Goal: Task Accomplishment & Management: Manage account settings

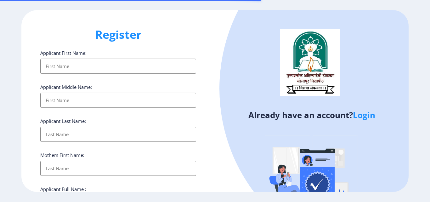
select select
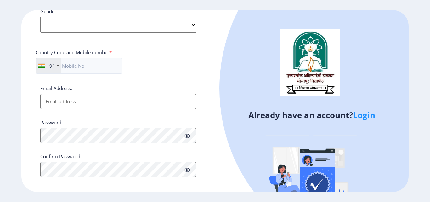
scroll to position [257, 0]
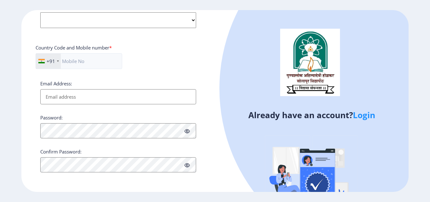
click at [370, 117] on link "Login" at bounding box center [364, 114] width 22 height 11
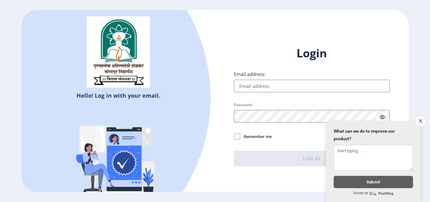
click at [262, 87] on input "Email address:" at bounding box center [312, 86] width 156 height 13
type input "[EMAIL_ADDRESS][DOMAIN_NAME]"
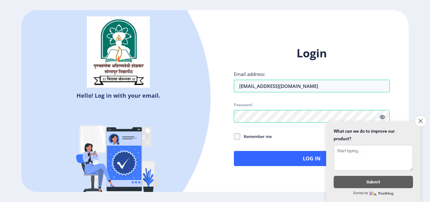
drag, startPoint x: 418, startPoint y: 117, endPoint x: 416, endPoint y: 119, distance: 3.6
click at [418, 117] on button "Close survey" at bounding box center [421, 121] width 12 height 12
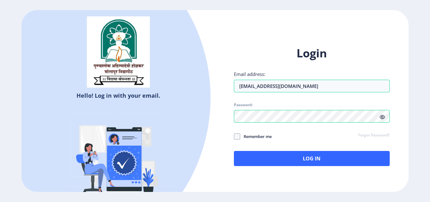
click at [385, 116] on icon at bounding box center [382, 117] width 5 height 5
click at [238, 135] on span at bounding box center [237, 136] width 6 height 6
click at [234, 136] on input "Remember me" at bounding box center [234, 136] width 0 height 0
click at [239, 134] on span at bounding box center [237, 136] width 6 height 6
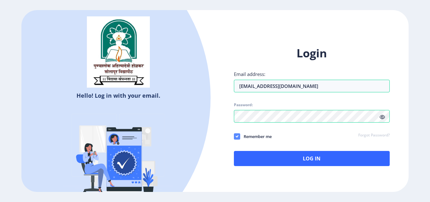
click at [234, 136] on input "Remember me" at bounding box center [234, 136] width 0 height 0
checkbox input "false"
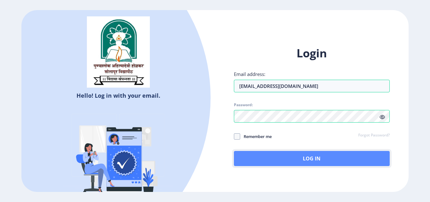
click at [269, 157] on button "Log In" at bounding box center [312, 158] width 156 height 15
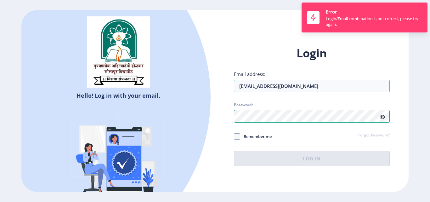
click at [222, 120] on div "Login Email address: [EMAIL_ADDRESS][DOMAIN_NAME] Password: Remember me Forgot …" at bounding box center [312, 110] width 194 height 149
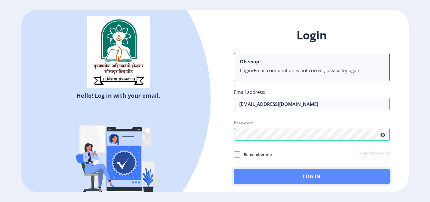
click at [273, 169] on button "Log In" at bounding box center [312, 176] width 156 height 15
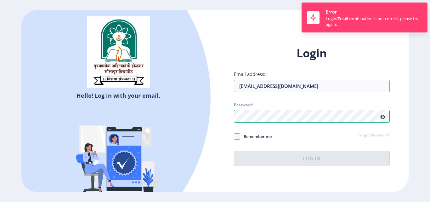
click at [216, 119] on div "Login Email address: [EMAIL_ADDRESS][DOMAIN_NAME] Password: Remember me Forgot …" at bounding box center [312, 110] width 194 height 149
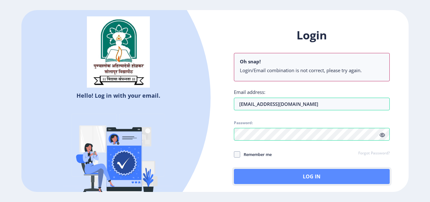
click at [273, 171] on button "Log In" at bounding box center [312, 176] width 156 height 15
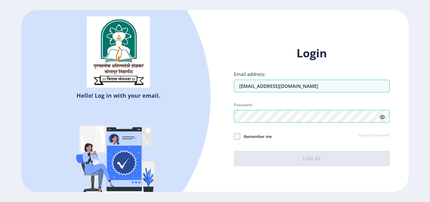
click at [375, 135] on link "Forgot Password?" at bounding box center [375, 136] width 32 height 6
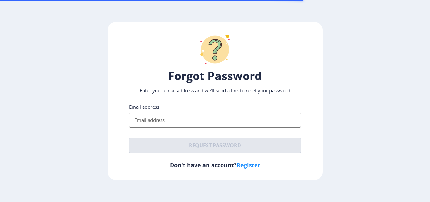
click at [213, 113] on input "Email address:" at bounding box center [215, 120] width 172 height 15
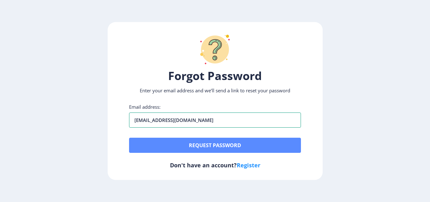
type input "[EMAIL_ADDRESS][DOMAIN_NAME]"
click at [225, 140] on button "Request password" at bounding box center [215, 145] width 172 height 15
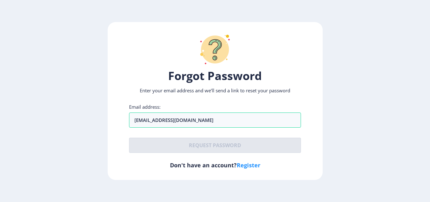
click at [245, 165] on link "Register" at bounding box center [249, 165] width 24 height 8
select select
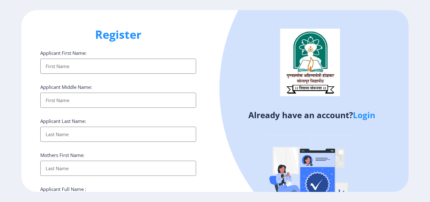
click at [358, 117] on link "Login" at bounding box center [364, 114] width 22 height 11
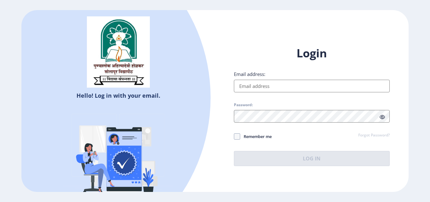
click at [279, 84] on input "Email address:" at bounding box center [312, 86] width 156 height 13
type input "[EMAIL_ADDRESS][DOMAIN_NAME]"
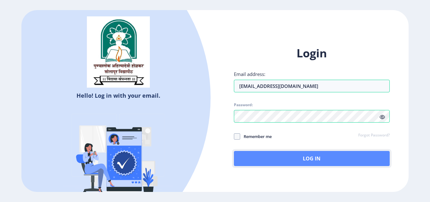
click at [318, 155] on button "Log In" at bounding box center [312, 158] width 156 height 15
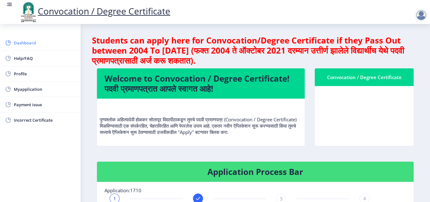
click at [42, 43] on span "Dashboard" at bounding box center [45, 43] width 62 height 8
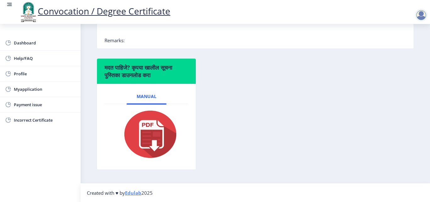
scroll to position [191, 0]
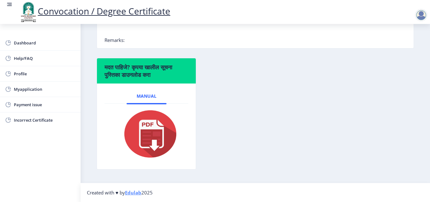
click at [117, 69] on h6 "मदत पाहिजे? कृपया खालील सूचना पुस्तिका डाउनलोड करा" at bounding box center [147, 70] width 84 height 15
click at [147, 129] on img at bounding box center [146, 134] width 63 height 50
click at [30, 121] on span "Incorrect Certificate" at bounding box center [45, 120] width 62 height 8
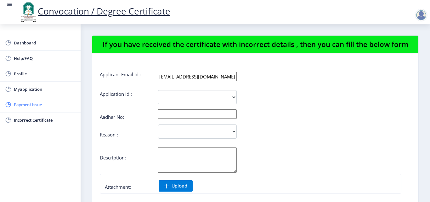
click at [33, 105] on span "Payment issue" at bounding box center [45, 105] width 62 height 8
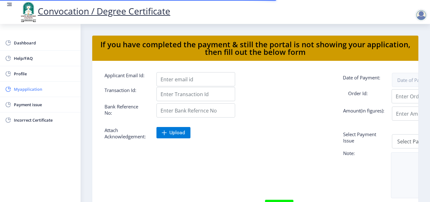
click at [36, 89] on span "Myapplication" at bounding box center [45, 89] width 62 height 8
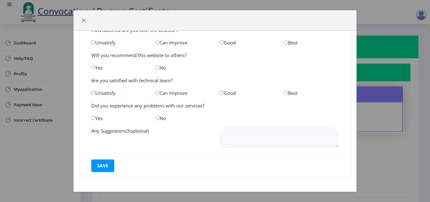
scroll to position [32, 0]
click at [82, 19] on span "button" at bounding box center [83, 20] width 5 height 5
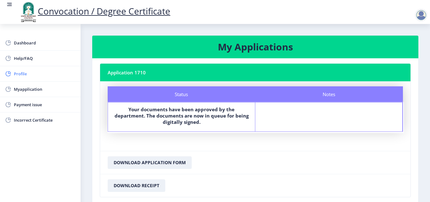
click at [38, 76] on span "Profile" at bounding box center [45, 74] width 62 height 8
select select
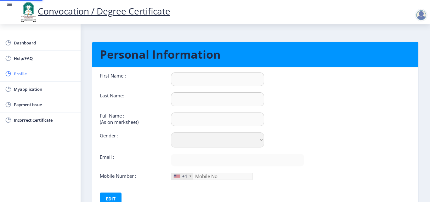
type input "[PERSON_NAME]"
type input "Sadgar"
type input "Sadagar [PERSON_NAME]"
select select "[DEMOGRAPHIC_DATA]"
type input "[EMAIL_ADDRESS][DOMAIN_NAME]"
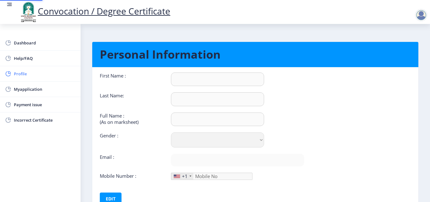
type input "8411917724"
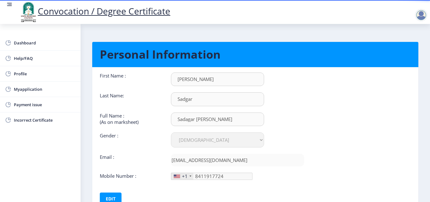
click at [186, 175] on div "+1" at bounding box center [185, 176] width 6 height 6
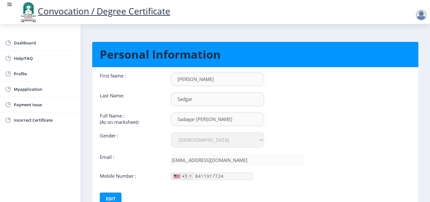
click at [190, 176] on div at bounding box center [191, 176] width 2 height 1
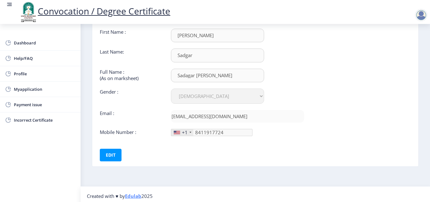
scroll to position [47, 0]
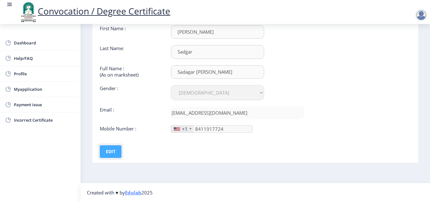
click at [108, 148] on button "Edit" at bounding box center [111, 151] width 22 height 13
click at [188, 130] on div "+1" at bounding box center [182, 129] width 22 height 7
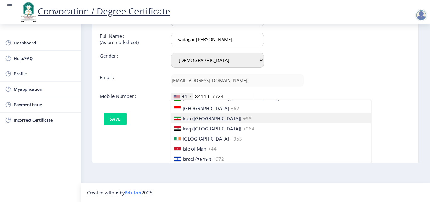
scroll to position [977, 0]
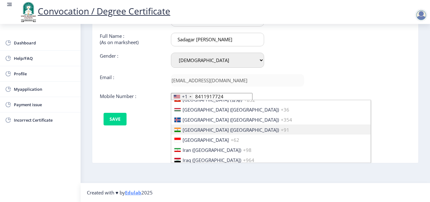
click at [216, 126] on li "[GEOGRAPHIC_DATA] ([GEOGRAPHIC_DATA]) +91" at bounding box center [270, 129] width 199 height 10
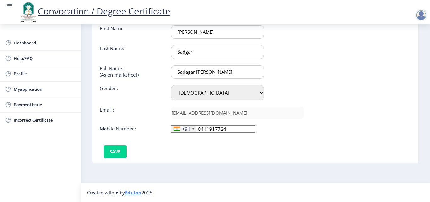
scroll to position [0, 0]
click at [118, 150] on button "Save" at bounding box center [115, 151] width 23 height 13
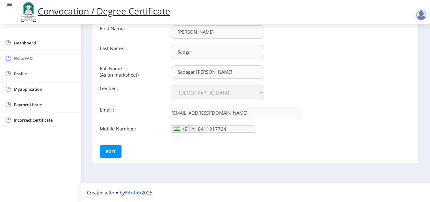
click at [37, 57] on span "Help/FAQ" at bounding box center [45, 59] width 62 height 8
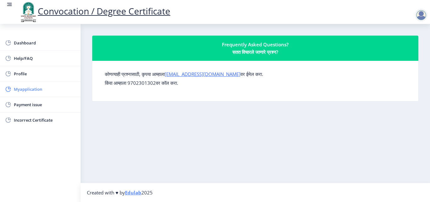
click at [33, 89] on span "Myapplication" at bounding box center [45, 89] width 62 height 8
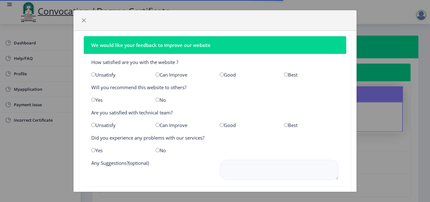
click at [371, 32] on div "We would like your feedback to improve our website How satisfied are you with t…" at bounding box center [215, 101] width 430 height 202
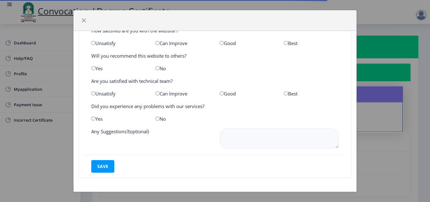
scroll to position [32, 0]
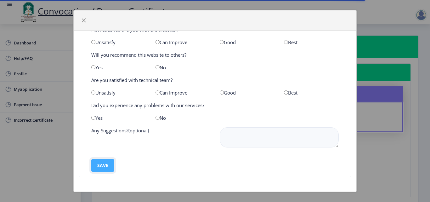
click at [108, 163] on button "save" at bounding box center [102, 165] width 23 height 13
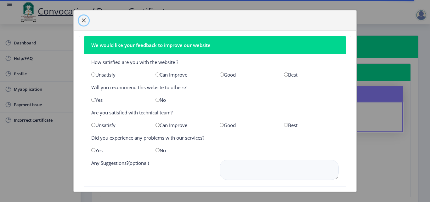
click at [84, 20] on span "button" at bounding box center [83, 20] width 5 height 5
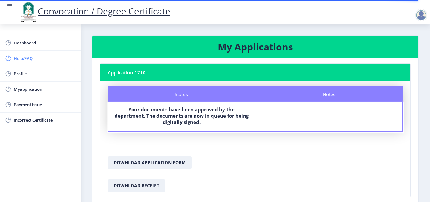
click at [36, 56] on span "Help/FAQ" at bounding box center [45, 59] width 62 height 8
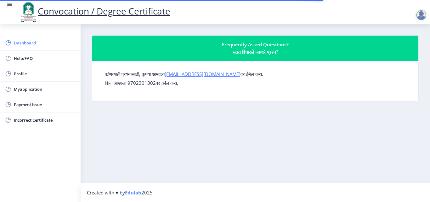
click at [38, 43] on span "Dashboard" at bounding box center [45, 43] width 62 height 8
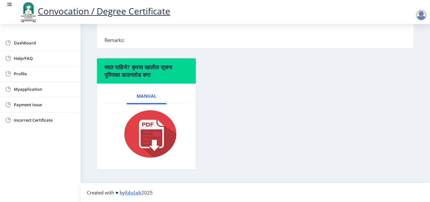
scroll to position [65, 0]
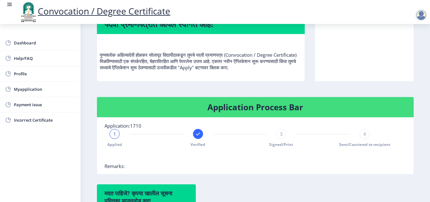
click at [282, 139] on div "3" at bounding box center [281, 134] width 10 height 10
click at [282, 135] on div "3" at bounding box center [281, 134] width 10 height 10
click at [283, 135] on div "3" at bounding box center [281, 134] width 10 height 10
click at [365, 135] on div "4" at bounding box center [365, 134] width 10 height 10
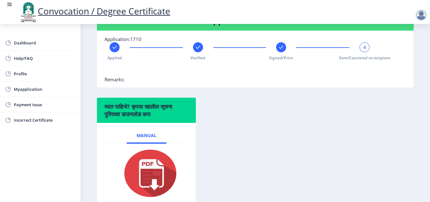
scroll to position [159, 0]
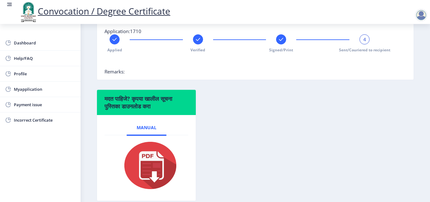
click at [365, 40] on div "4" at bounding box center [365, 39] width 10 height 10
click at [361, 42] on div "4" at bounding box center [365, 39] width 10 height 10
click at [278, 57] on div at bounding box center [240, 62] width 270 height 13
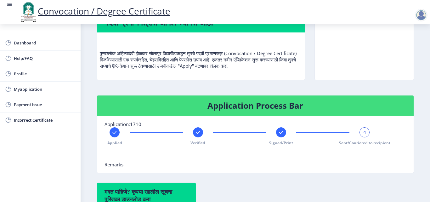
scroll to position [65, 0]
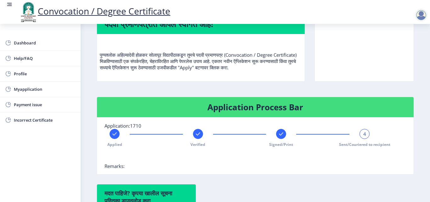
click at [312, 85] on div "Convocation / Degree Certificate" at bounding box center [364, 46] width 109 height 87
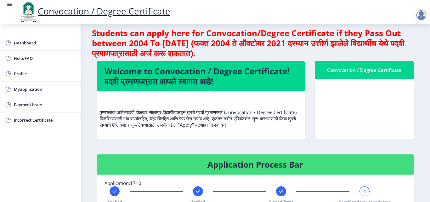
scroll to position [0, 0]
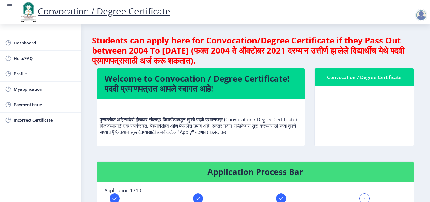
click at [333, 97] on nb-card-body at bounding box center [364, 116] width 99 height 60
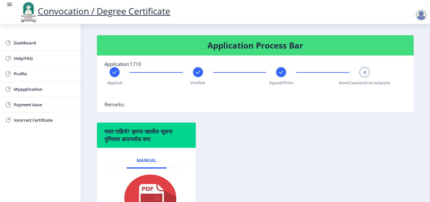
scroll to position [126, 0]
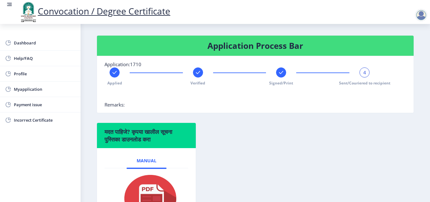
click at [296, 104] on nb-card-body "Application:1710 Applied Verified Signed/Print 4 Sent/Couriered to recipient Re…" at bounding box center [255, 84] width 317 height 57
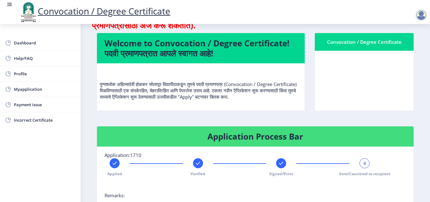
scroll to position [32, 0]
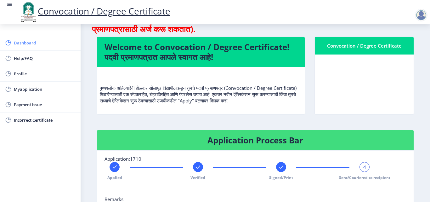
click at [31, 43] on span "Dashboard" at bounding box center [45, 43] width 62 height 8
click at [40, 44] on span "Dashboard" at bounding box center [45, 43] width 62 height 8
click at [24, 44] on span "Dashboard" at bounding box center [45, 43] width 62 height 8
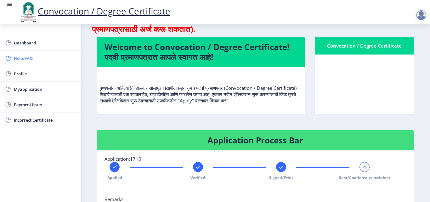
click at [27, 59] on span "Help/FAQ" at bounding box center [45, 59] width 62 height 8
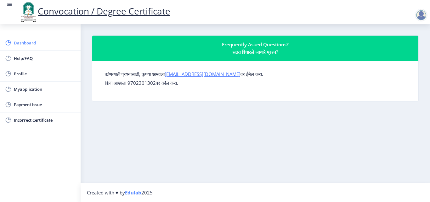
click at [31, 43] on span "Dashboard" at bounding box center [45, 43] width 62 height 8
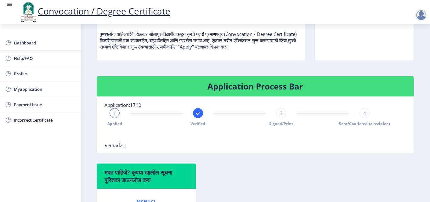
scroll to position [95, 0]
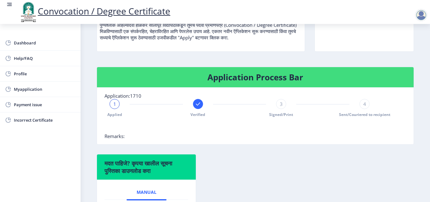
click at [280, 105] on span "3" at bounding box center [281, 104] width 3 height 6
click at [281, 103] on span "3" at bounding box center [281, 104] width 3 height 6
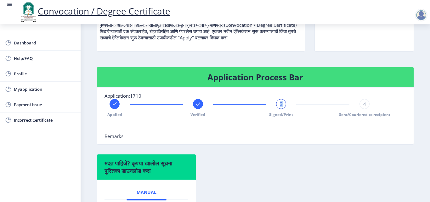
click at [281, 109] on div "3" at bounding box center [281, 104] width 10 height 10
click at [198, 103] on rect at bounding box center [198, 104] width 6 height 6
click at [196, 104] on div "2" at bounding box center [198, 104] width 10 height 10
click at [365, 104] on div "4" at bounding box center [365, 104] width 10 height 10
click at [364, 104] on span "4" at bounding box center [365, 104] width 3 height 6
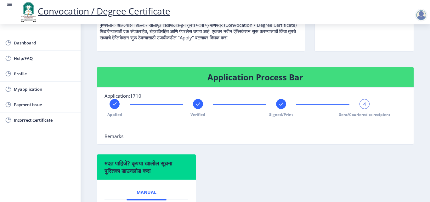
scroll to position [126, 0]
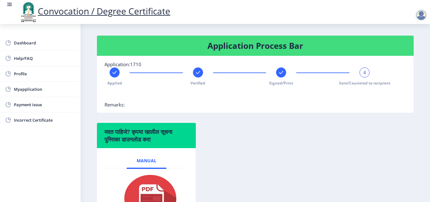
click at [365, 72] on span "4" at bounding box center [365, 72] width 3 height 6
click at [200, 72] on rect at bounding box center [198, 72] width 6 height 6
click at [200, 72] on div "2" at bounding box center [198, 72] width 10 height 10
click at [197, 73] on span "2" at bounding box center [198, 72] width 3 height 6
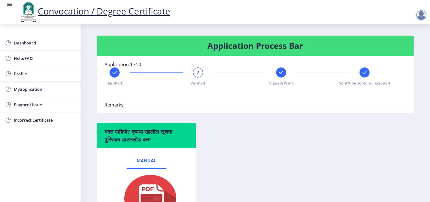
click at [200, 74] on div "2" at bounding box center [198, 72] width 10 height 10
click at [367, 72] on div at bounding box center [365, 72] width 10 height 10
click at [116, 72] on icon at bounding box center [115, 72] width 4 height 3
click at [119, 73] on div "1" at bounding box center [115, 72] width 10 height 10
click at [115, 73] on span "1" at bounding box center [114, 72] width 3 height 6
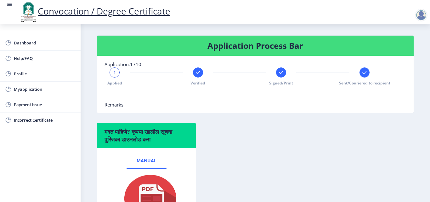
click at [199, 72] on rect at bounding box center [198, 72] width 6 height 6
click at [280, 72] on rect at bounding box center [281, 72] width 6 height 6
click at [365, 73] on rect at bounding box center [365, 72] width 6 height 6
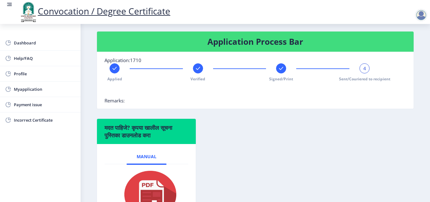
scroll to position [128, 0]
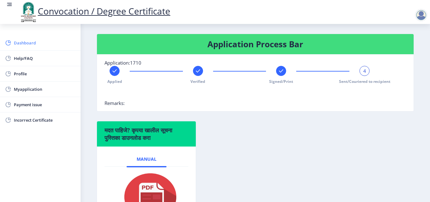
click at [29, 46] on span "Dashboard" at bounding box center [45, 43] width 62 height 8
click at [35, 44] on span "Dashboard" at bounding box center [45, 43] width 62 height 8
click at [31, 42] on span "Dashboard" at bounding box center [45, 43] width 62 height 8
click at [28, 58] on span "Help/FAQ" at bounding box center [45, 59] width 62 height 8
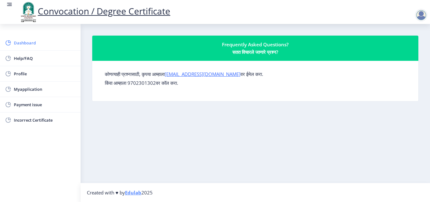
click at [31, 42] on span "Dashboard" at bounding box center [45, 43] width 62 height 8
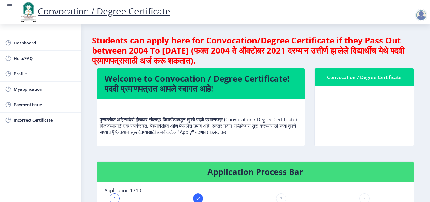
click at [419, 16] on div at bounding box center [421, 15] width 13 height 13
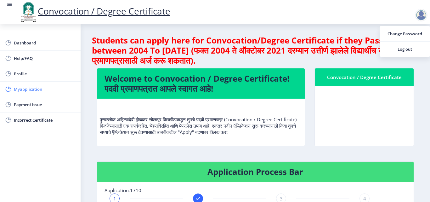
click at [43, 88] on span "Myapplication" at bounding box center [45, 89] width 62 height 8
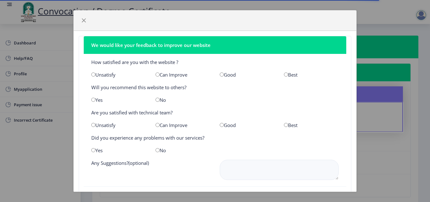
click at [94, 75] on input "radio" at bounding box center [93, 74] width 4 height 4
radio input "true"
click at [84, 23] on span "button" at bounding box center [83, 20] width 5 height 5
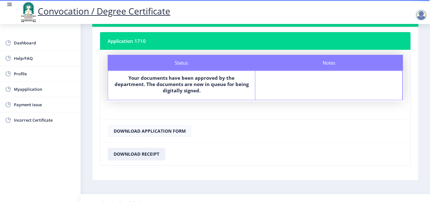
scroll to position [43, 0]
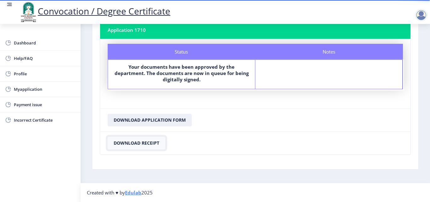
click at [155, 141] on button "Download Receipt" at bounding box center [137, 143] width 58 height 13
click at [151, 143] on button "Download Receipt" at bounding box center [137, 143] width 58 height 13
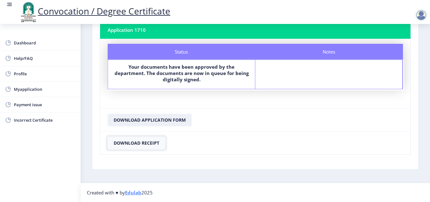
click at [150, 142] on button "Download Receipt" at bounding box center [137, 143] width 58 height 13
click at [159, 118] on button "Download Application Form" at bounding box center [150, 120] width 84 height 13
click at [174, 122] on button "Download Application Form" at bounding box center [150, 120] width 84 height 13
click at [163, 119] on button "Download Application Form" at bounding box center [150, 120] width 84 height 13
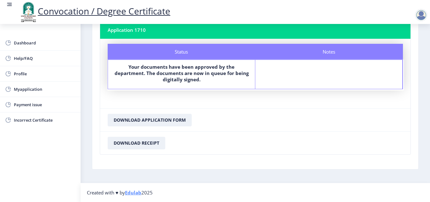
click at [220, 72] on b "Your documents have been approved by the department. The documents are now in q…" at bounding box center [182, 73] width 134 height 19
click at [159, 126] on button "Download Application Form" at bounding box center [150, 120] width 84 height 13
click at [162, 122] on button "Download Application Form" at bounding box center [150, 120] width 84 height 13
click at [146, 142] on button "Download Receipt" at bounding box center [137, 143] width 58 height 13
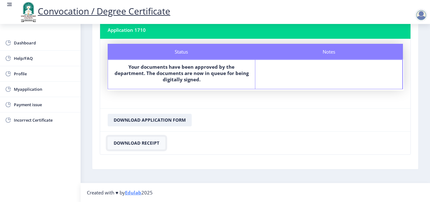
click at [156, 141] on button "Download Receipt" at bounding box center [137, 143] width 58 height 13
click at [137, 119] on button "Download Application Form" at bounding box center [150, 120] width 84 height 13
click at [168, 118] on button "Download Application Form" at bounding box center [150, 120] width 84 height 13
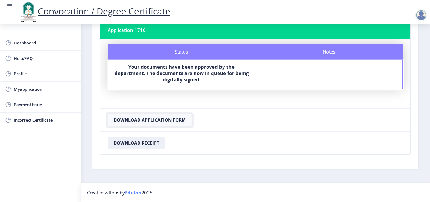
click at [168, 118] on button "Download Application Form" at bounding box center [150, 120] width 84 height 13
click at [157, 117] on button "Download Application Form" at bounding box center [150, 120] width 84 height 13
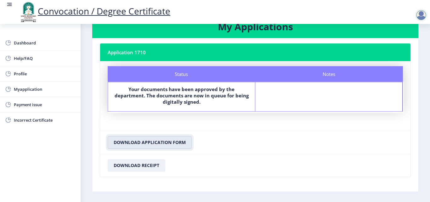
scroll to position [0, 0]
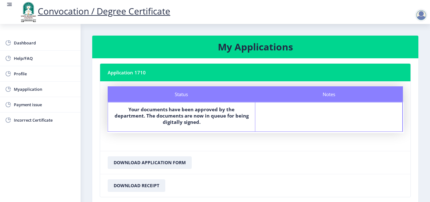
click at [420, 15] on div at bounding box center [421, 15] width 13 height 13
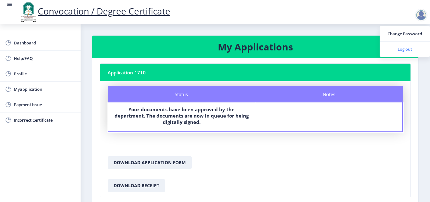
click at [410, 48] on span "Log out" at bounding box center [405, 49] width 40 height 8
